Goal: Task Accomplishment & Management: Use online tool/utility

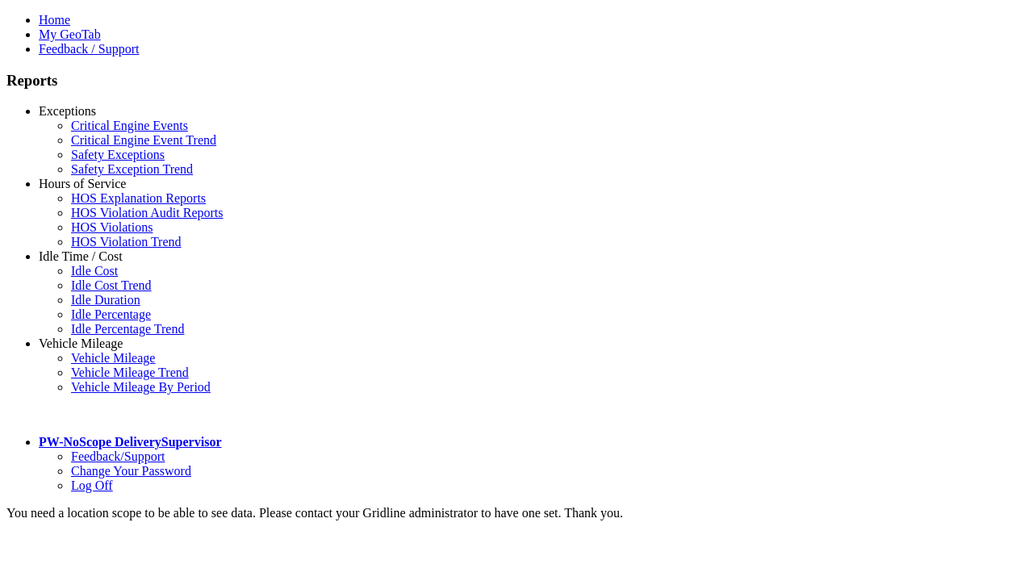
click at [93, 190] on link "Hours of Service" at bounding box center [82, 184] width 87 height 14
click at [105, 219] on link "HOS Violation Audit Reports" at bounding box center [147, 213] width 152 height 14
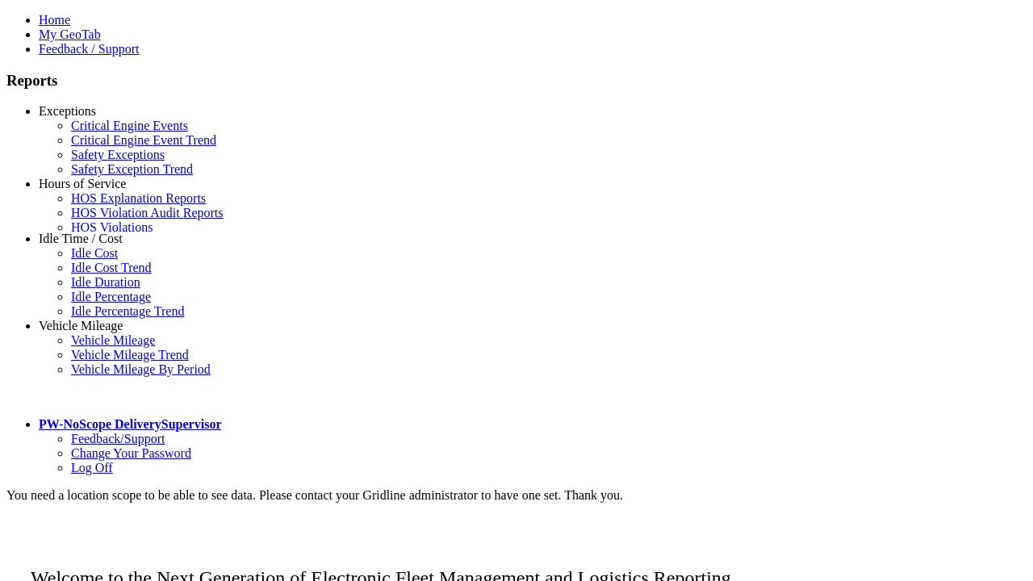
scroll to position [40, 0]
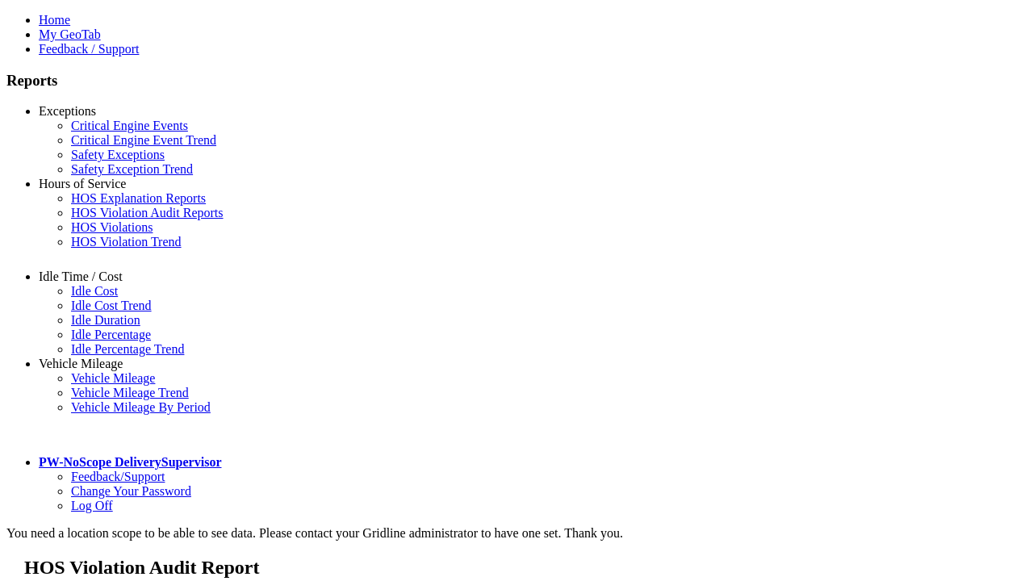
type input "**********"
